Goal: Navigation & Orientation: Find specific page/section

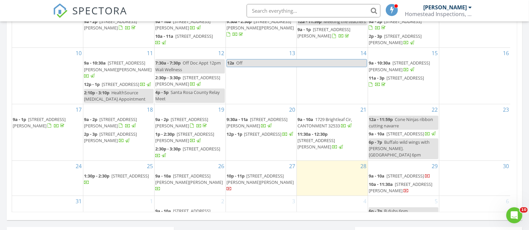
scroll to position [334, 0]
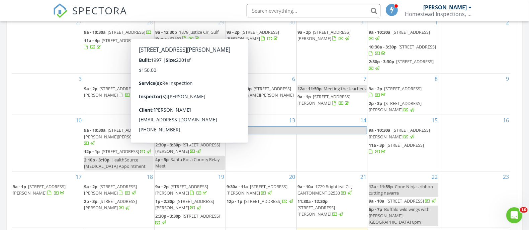
click at [85, 8] on span "SPECTORA" at bounding box center [99, 10] width 55 height 14
